Goal: Download file/media

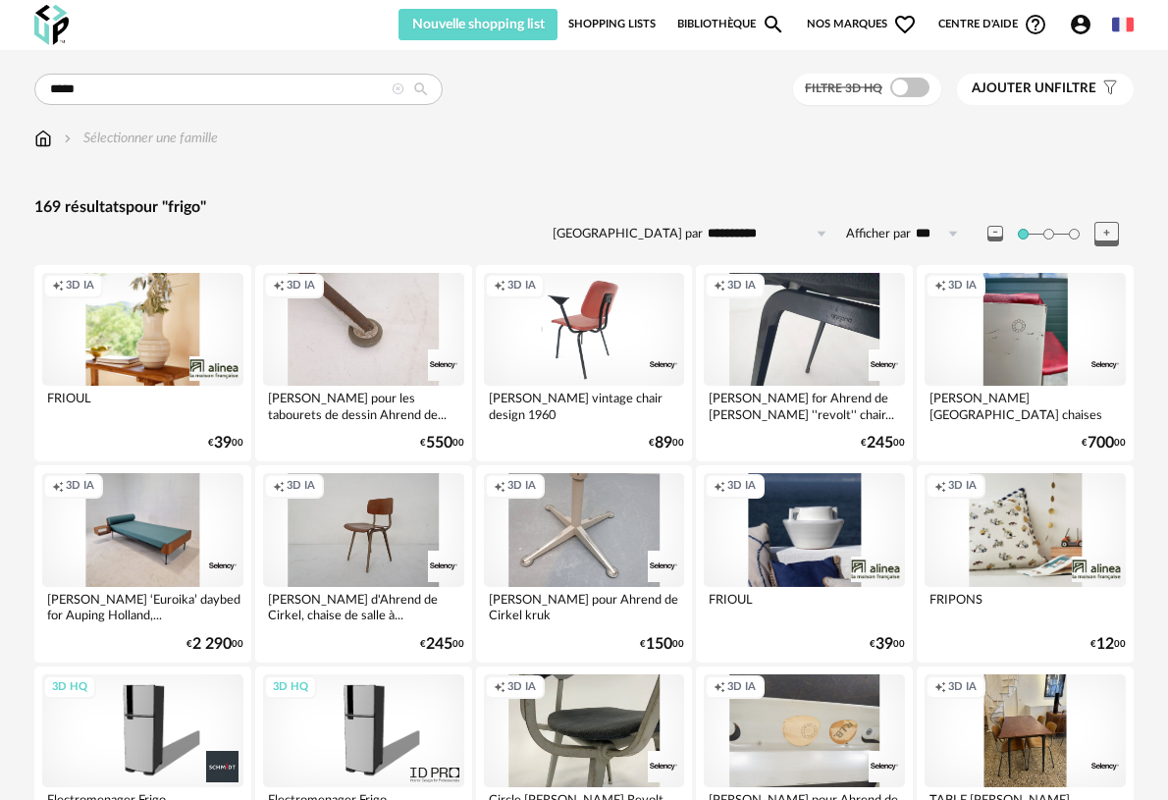
scroll to position [120, 0]
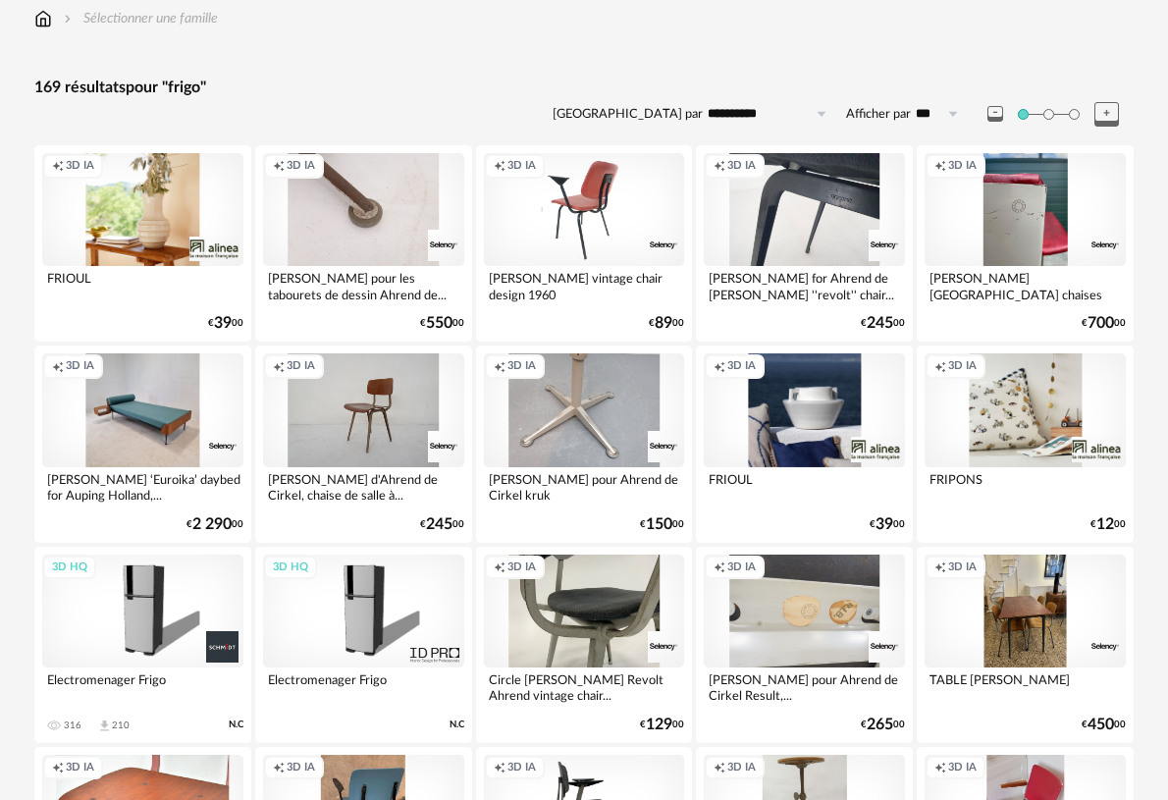
click at [304, 622] on div "3D HQ" at bounding box center [363, 611] width 201 height 113
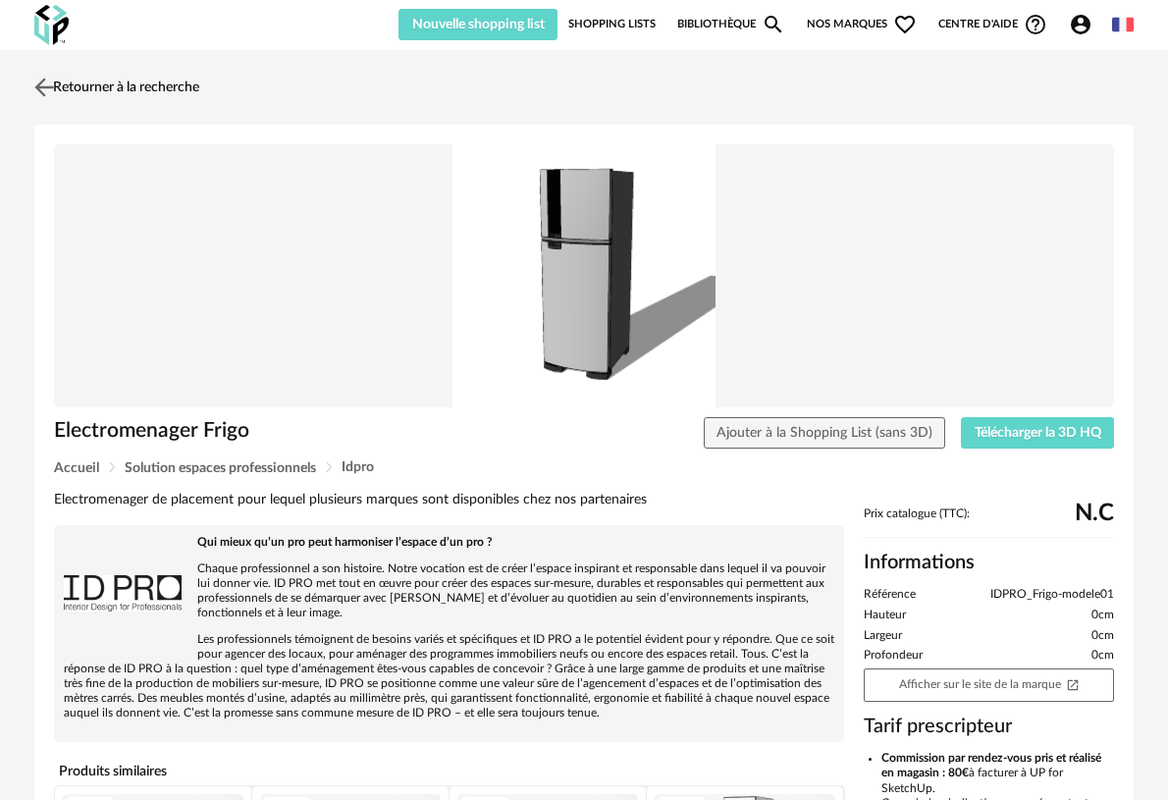
click at [43, 81] on img at bounding box center [44, 87] width 28 height 28
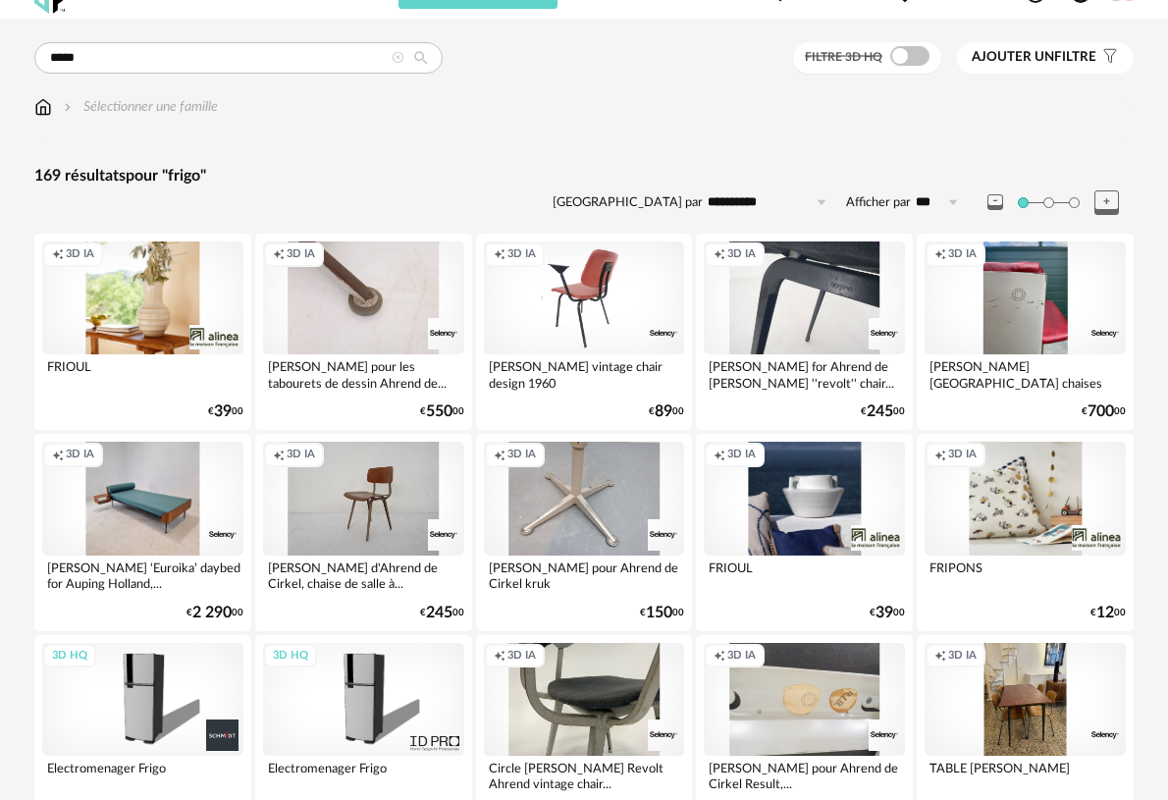
scroll to position [27, 0]
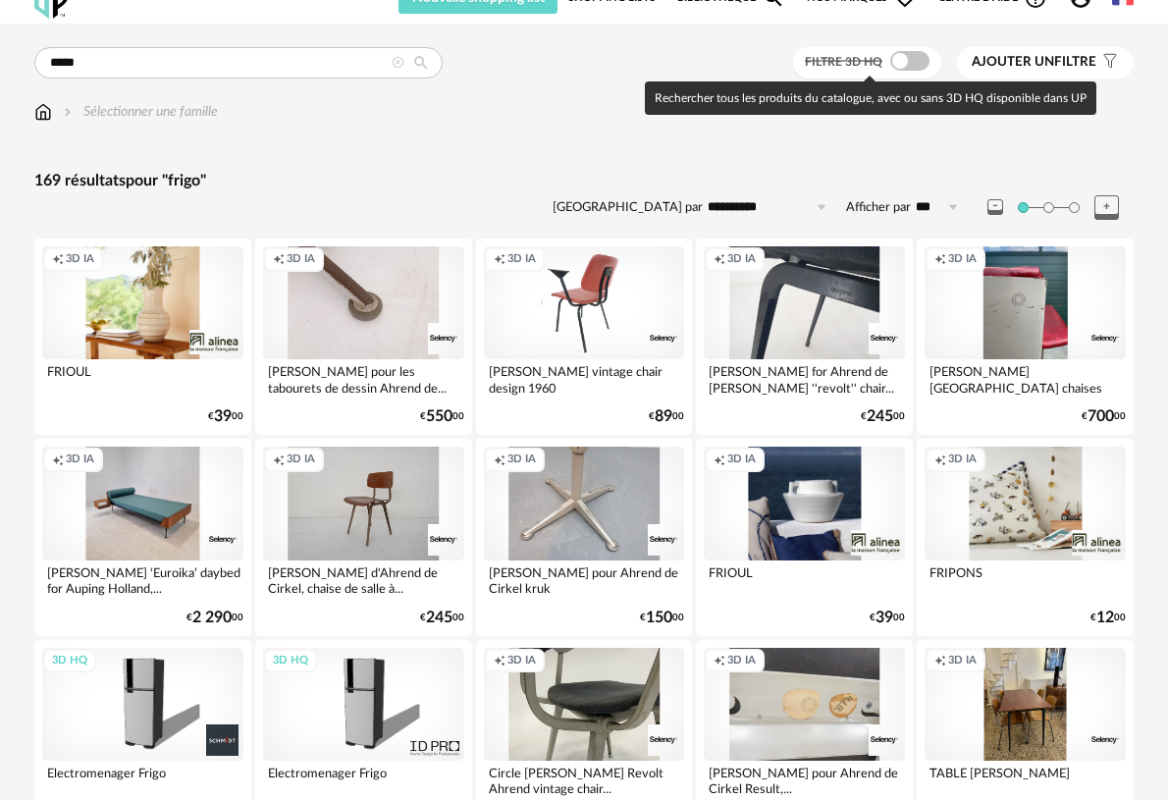
click at [918, 68] on span at bounding box center [910, 61] width 39 height 20
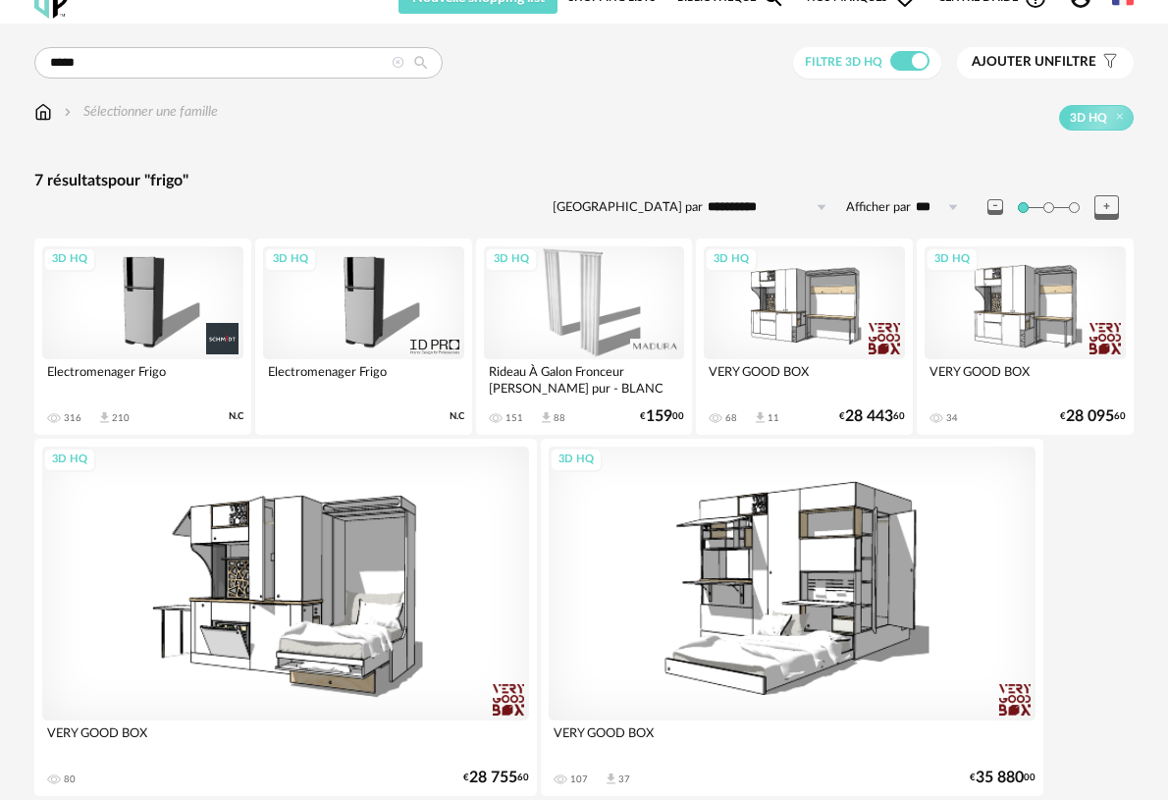
click at [414, 339] on div "3D HQ" at bounding box center [363, 302] width 201 height 113
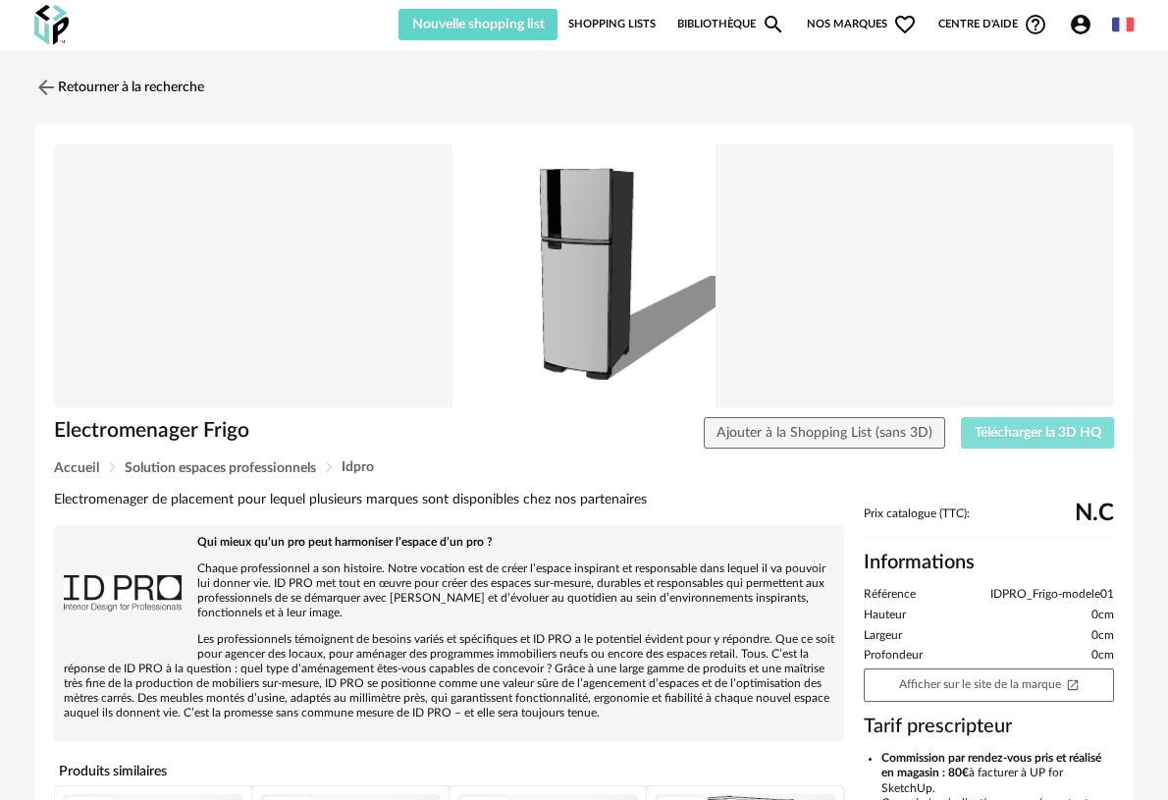
click at [1034, 430] on span "Télécharger la 3D HQ" at bounding box center [1038, 433] width 127 height 14
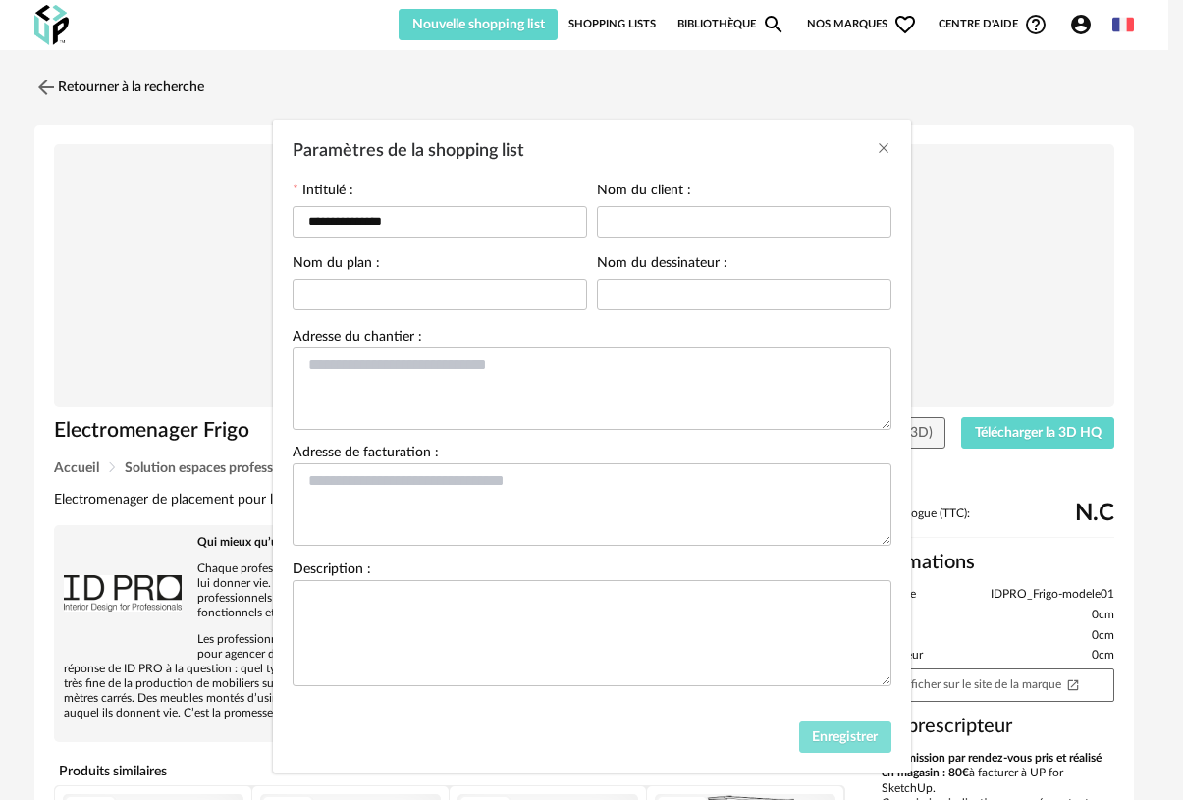
click at [824, 744] on span "Enregistrer" at bounding box center [845, 737] width 66 height 14
